Goal: Task Accomplishment & Management: Manage account settings

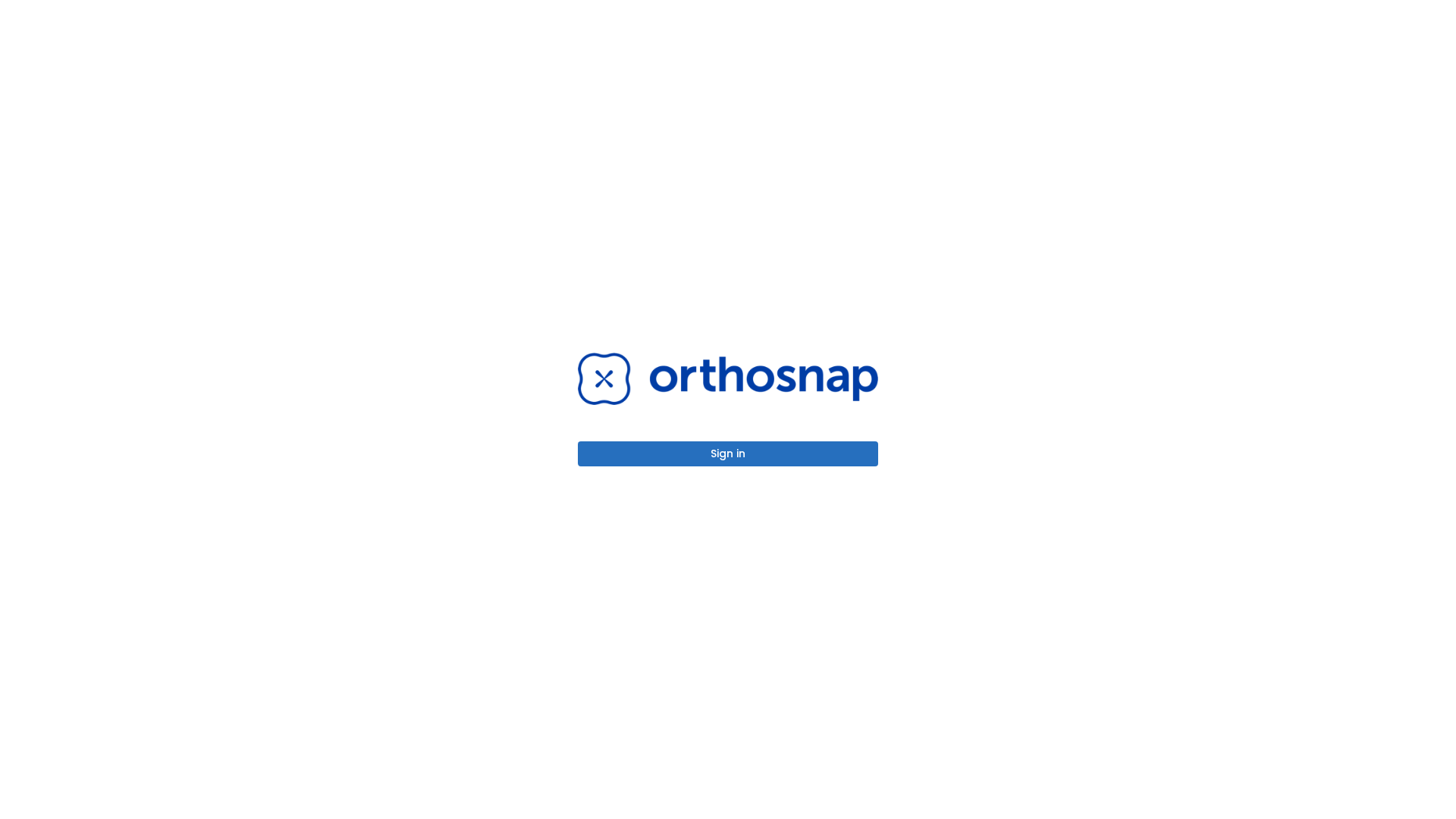
click at [728, 453] on button "Sign in" at bounding box center [727, 453] width 300 height 25
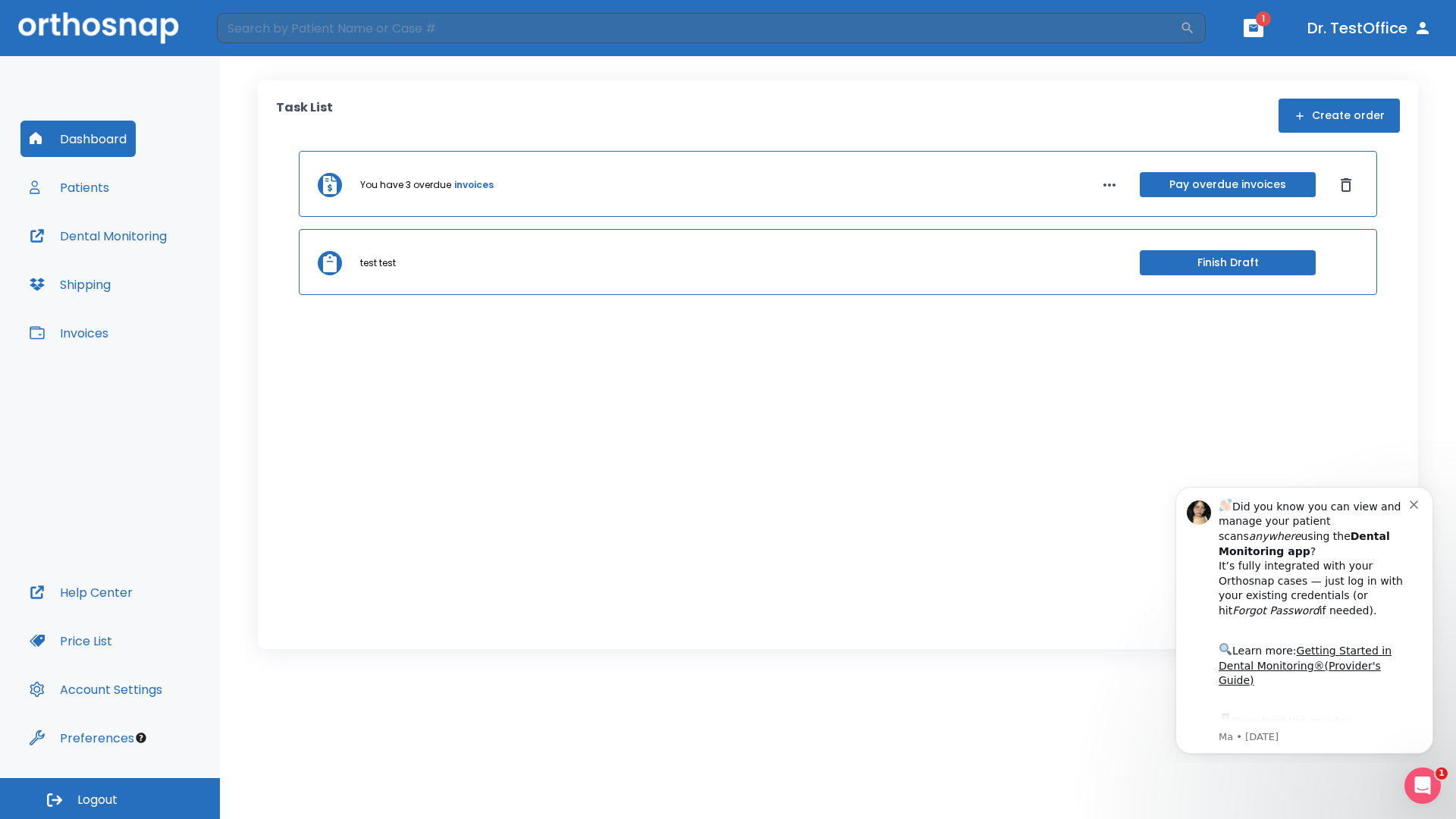
click at [110, 798] on span "Logout" at bounding box center [98, 800] width 40 height 17
